Goal: Navigation & Orientation: Understand site structure

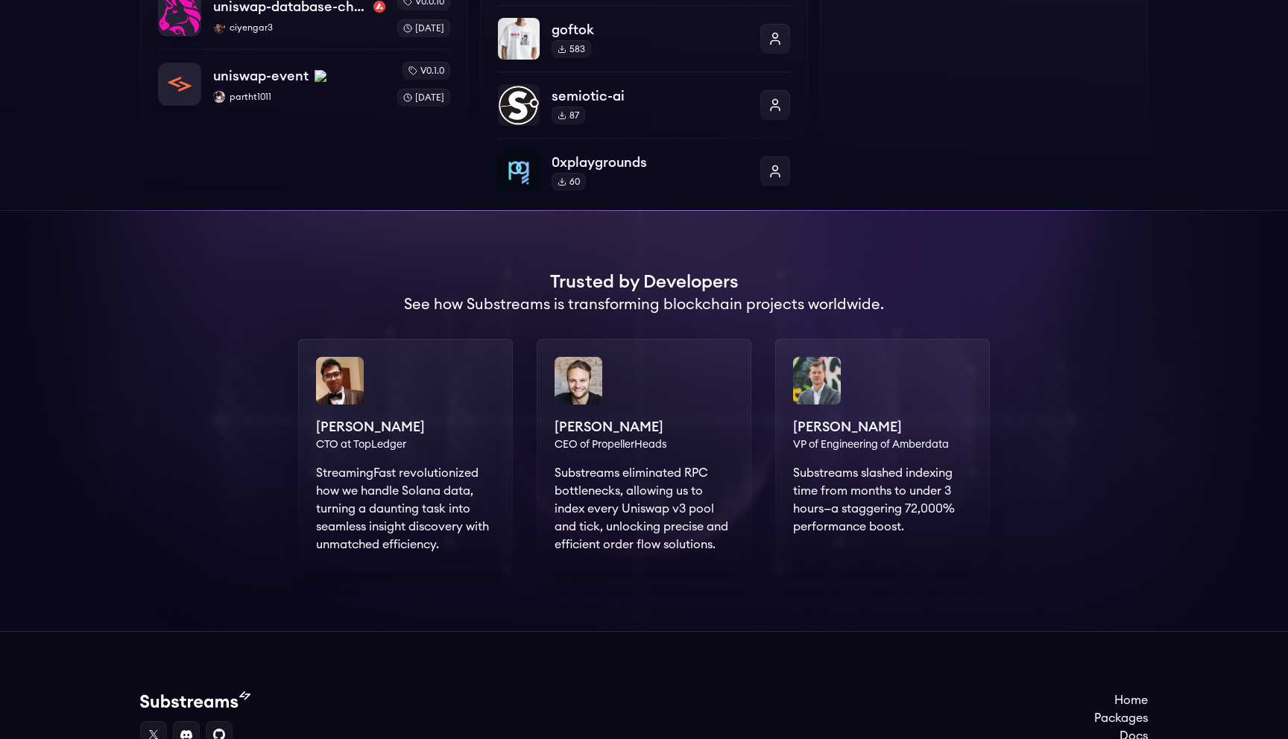
scroll to position [834, 0]
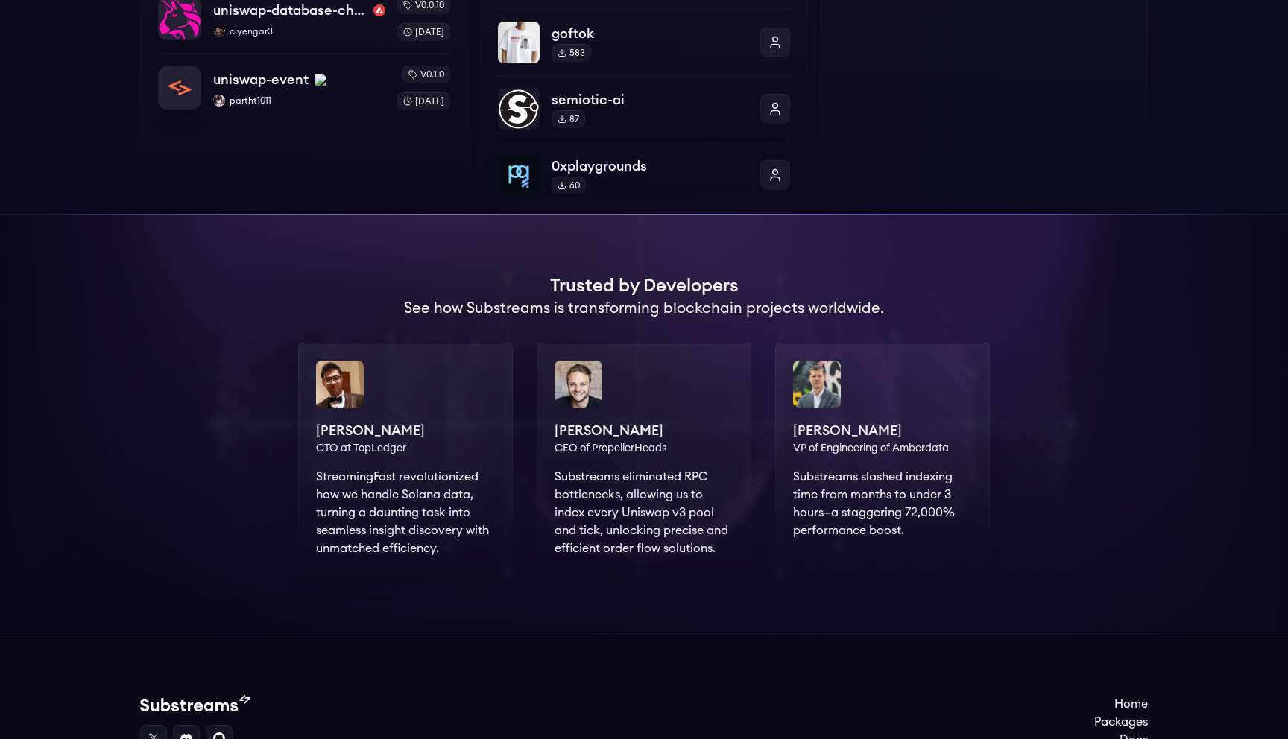
click at [645, 452] on div "[PERSON_NAME] CEO of PropellerHeads Substreams eliminated RPC bottlenecks, allo…" at bounding box center [644, 459] width 215 height 232
click at [624, 448] on div "[PERSON_NAME] CEO of PropellerHeads Substreams eliminated RPC bottlenecks, allo…" at bounding box center [644, 459] width 215 height 232
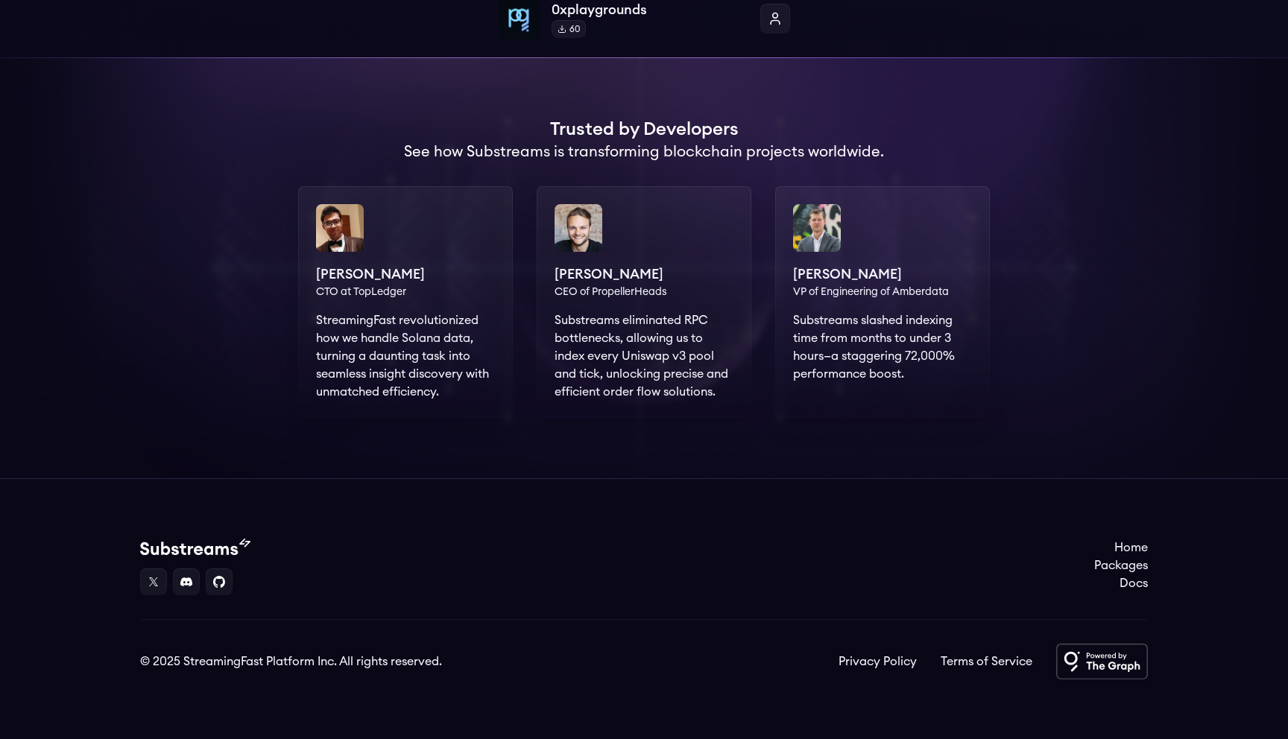
scroll to position [0, 0]
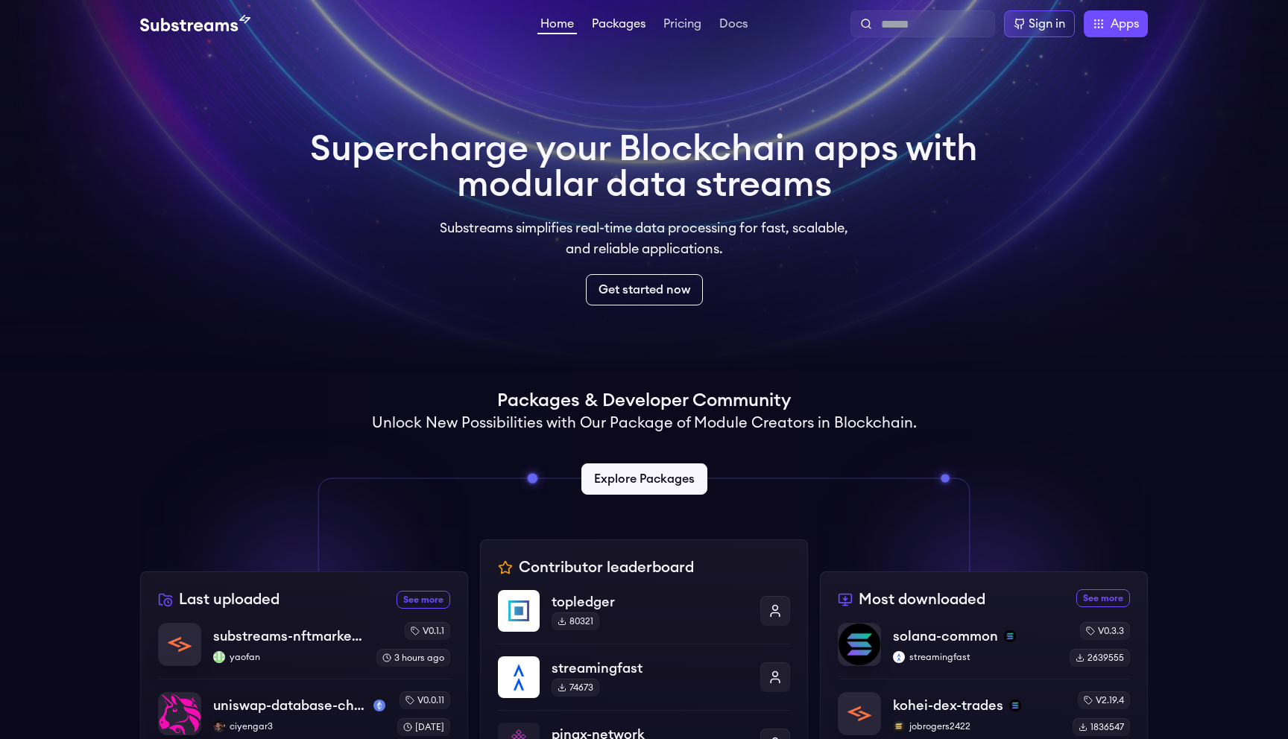
click at [610, 26] on link "Packages" at bounding box center [619, 25] width 60 height 15
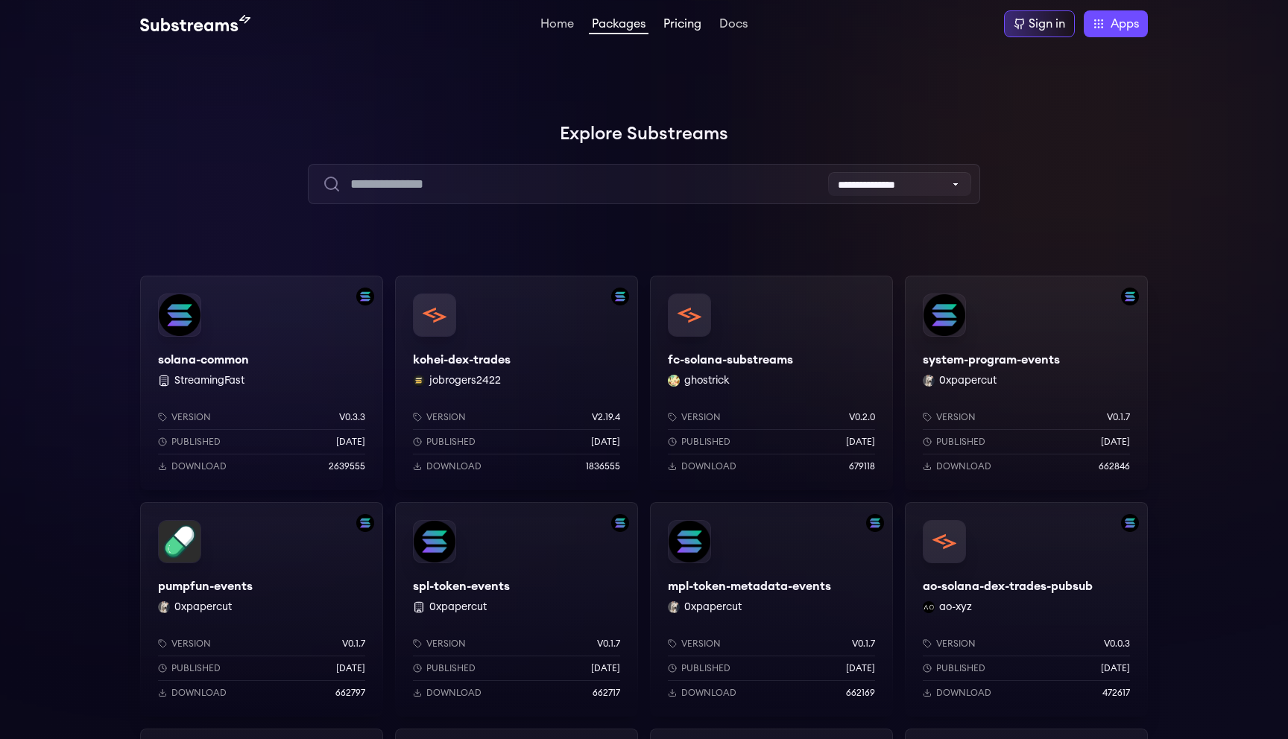
click at [683, 24] on link "Pricing" at bounding box center [682, 25] width 44 height 15
click at [736, 32] on link "Docs" at bounding box center [733, 25] width 34 height 15
click at [727, 19] on link "Docs" at bounding box center [733, 25] width 34 height 15
